Goal: Find specific page/section: Find specific page/section

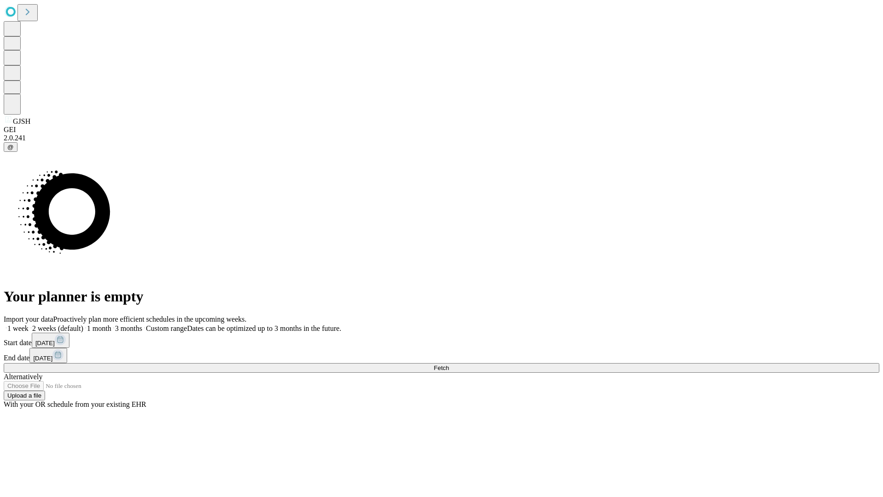
click at [449, 364] on span "Fetch" at bounding box center [441, 367] width 15 height 7
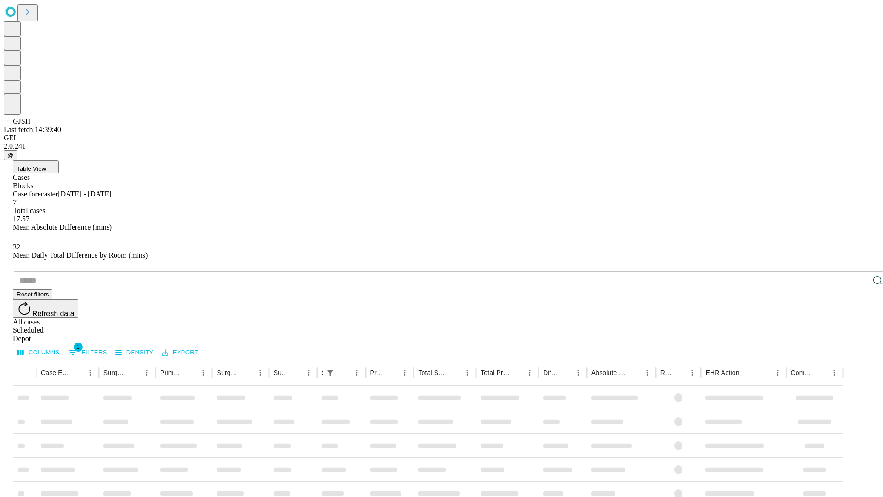
click at [859, 334] on div "Depot" at bounding box center [451, 338] width 876 height 8
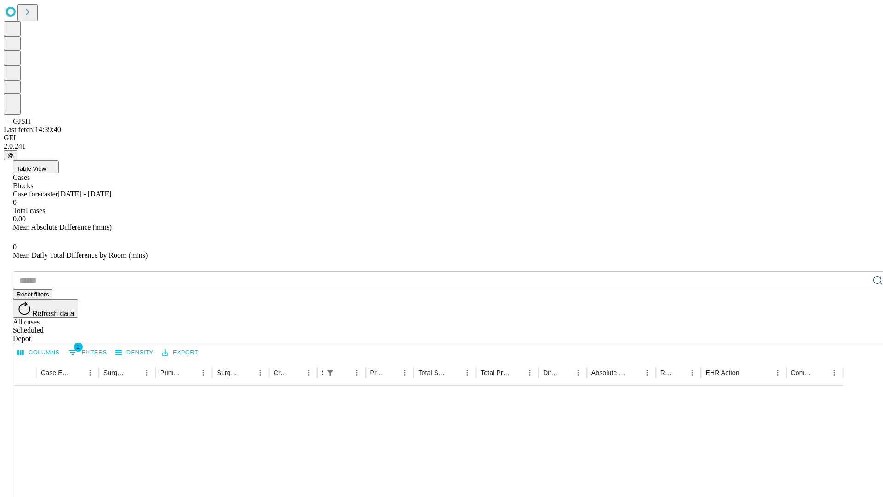
click at [784, 318] on div "All cases" at bounding box center [451, 322] width 876 height 8
